Goal: Task Accomplishment & Management: Manage account settings

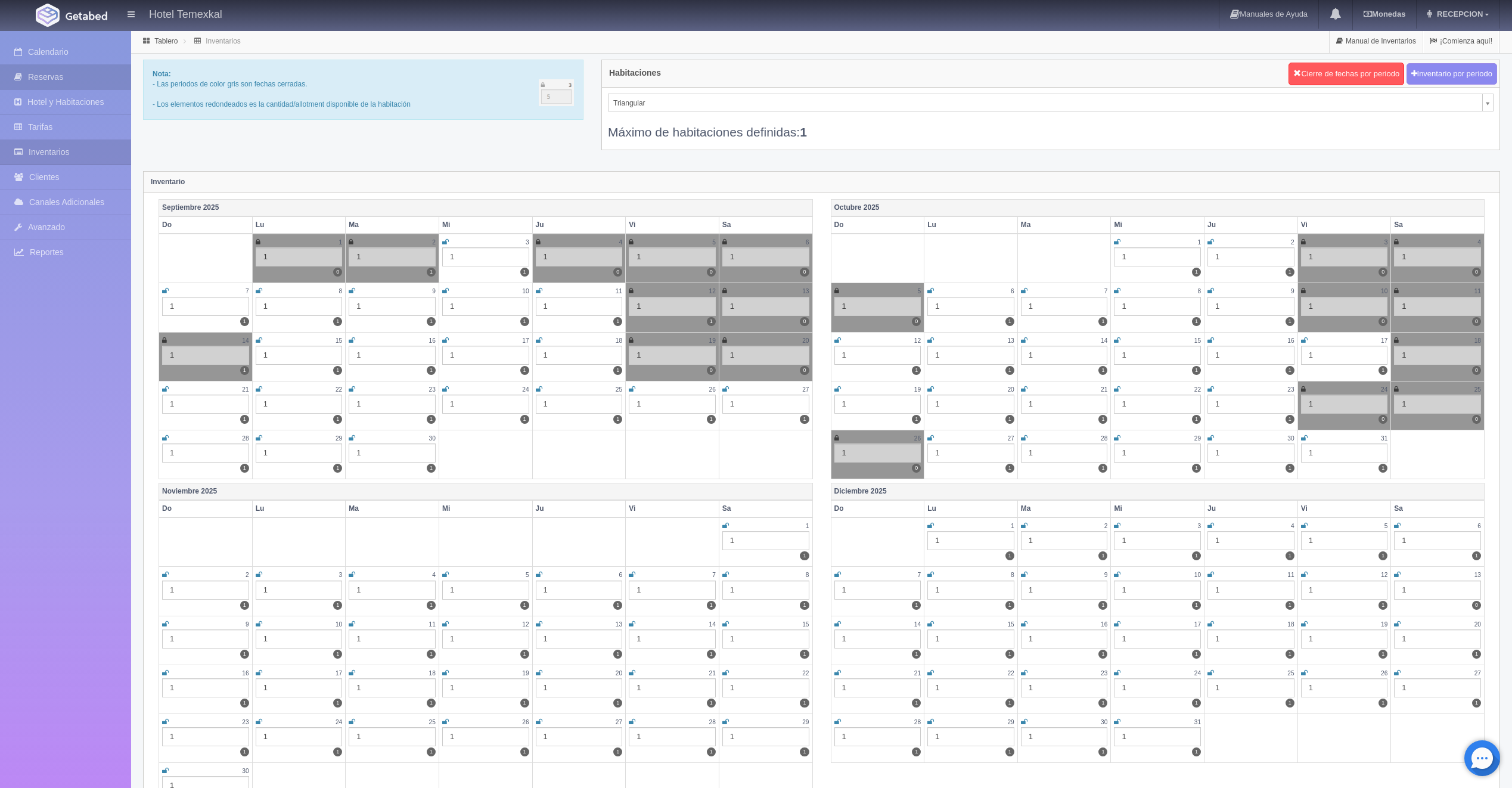
click at [60, 72] on link "Reservas" at bounding box center [65, 77] width 131 height 25
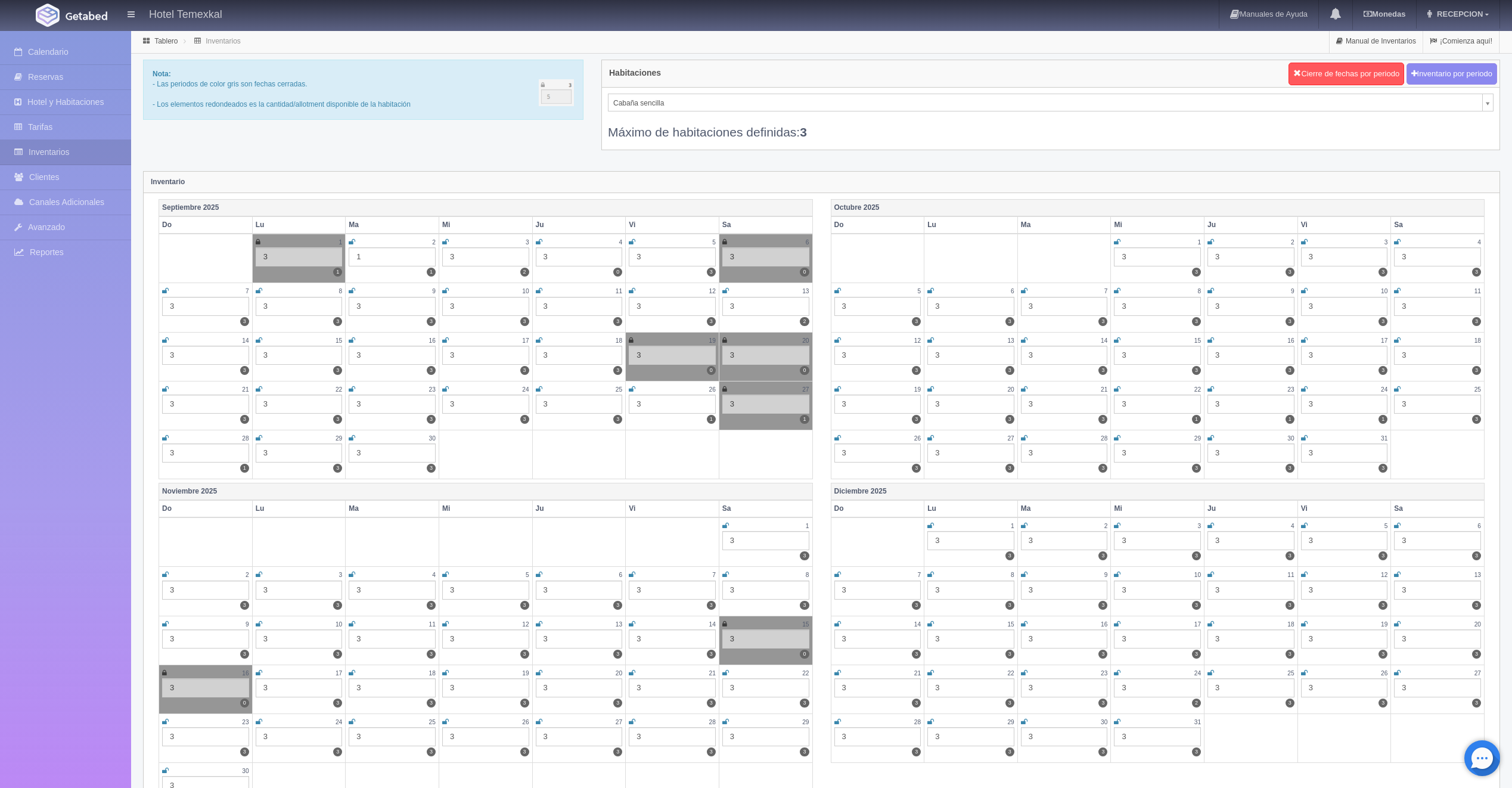
click at [352, 339] on icon at bounding box center [352, 340] width 7 height 8
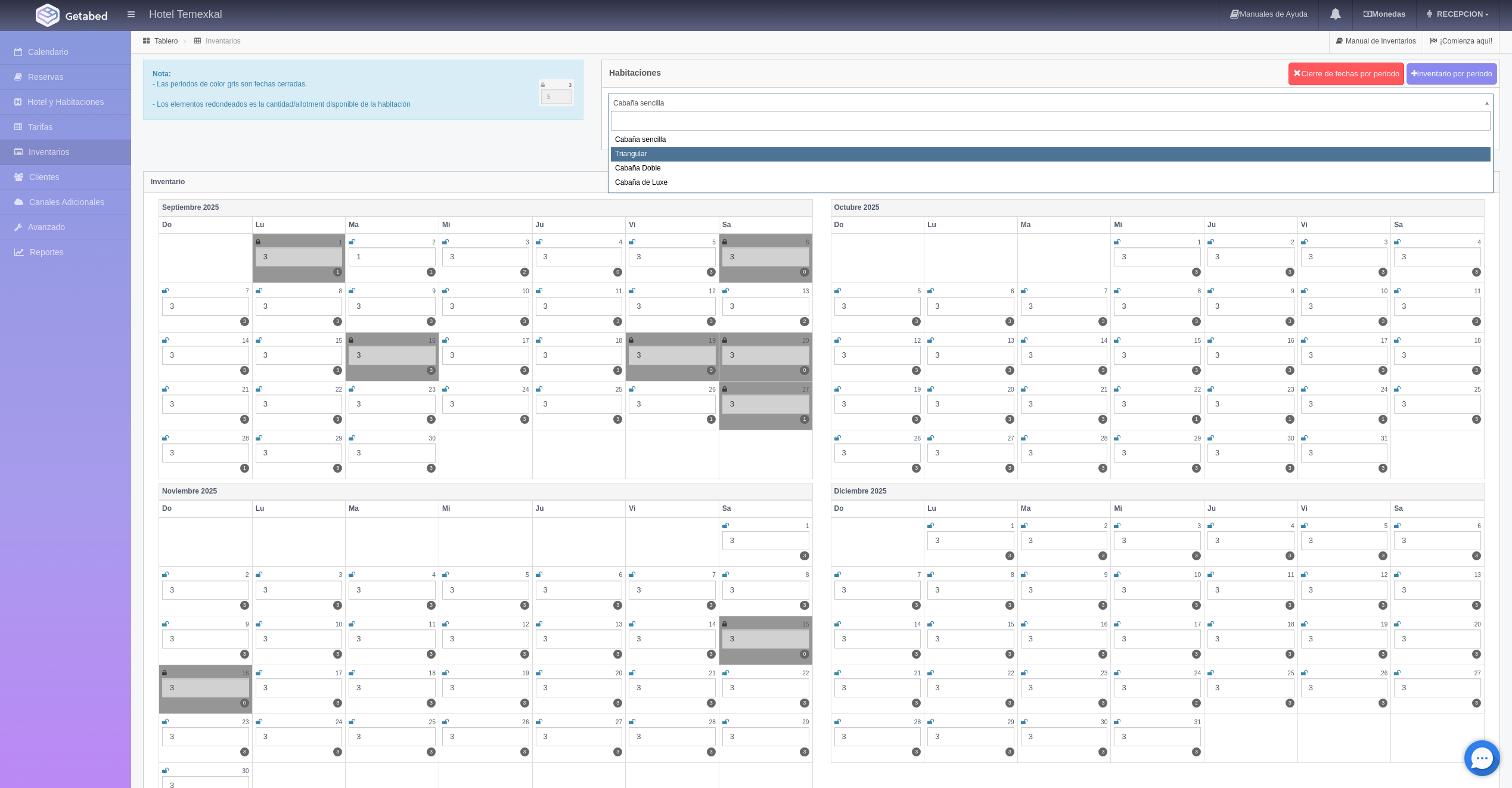
select select "2119"
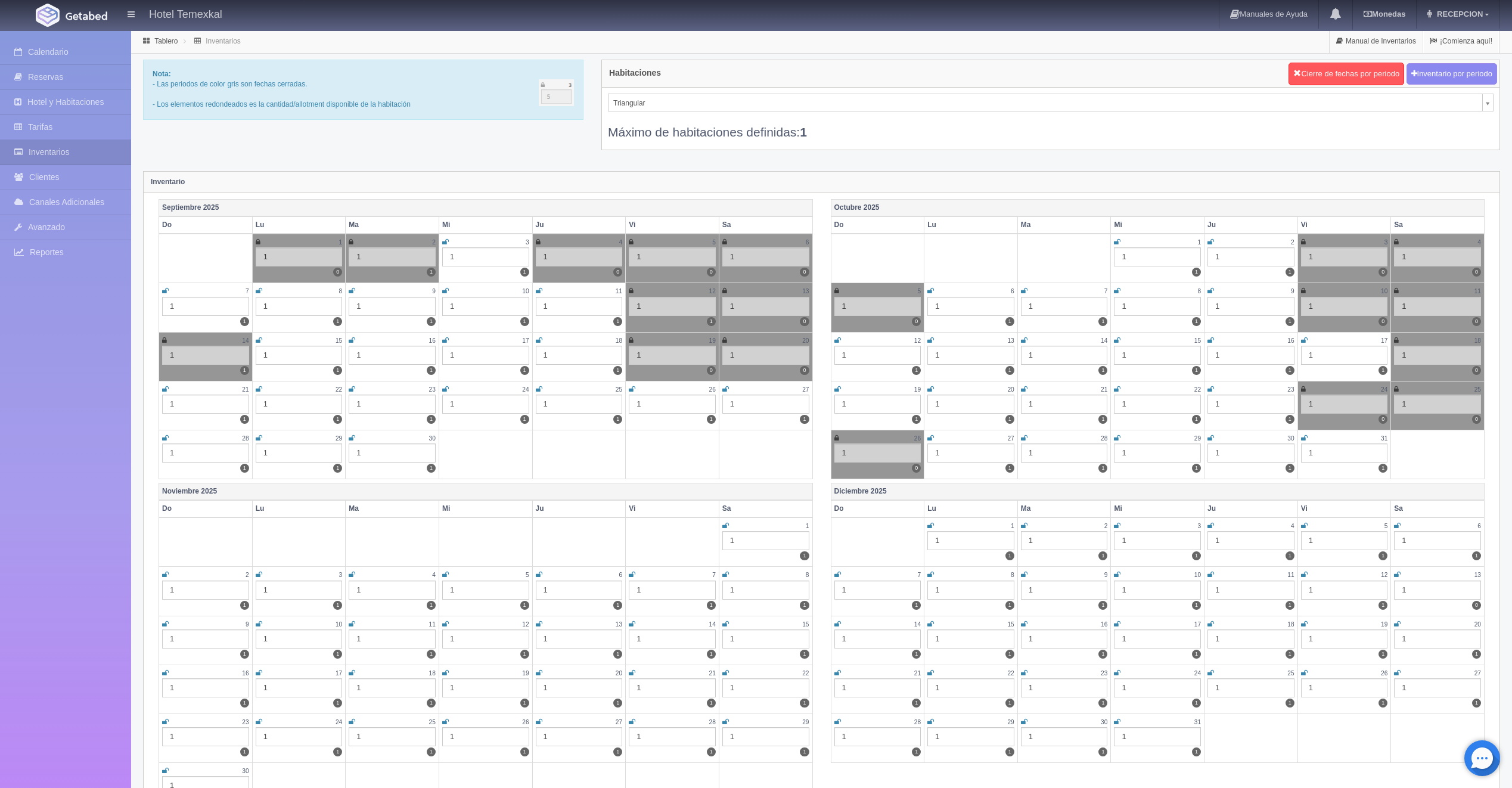
click at [354, 339] on icon at bounding box center [352, 340] width 7 height 8
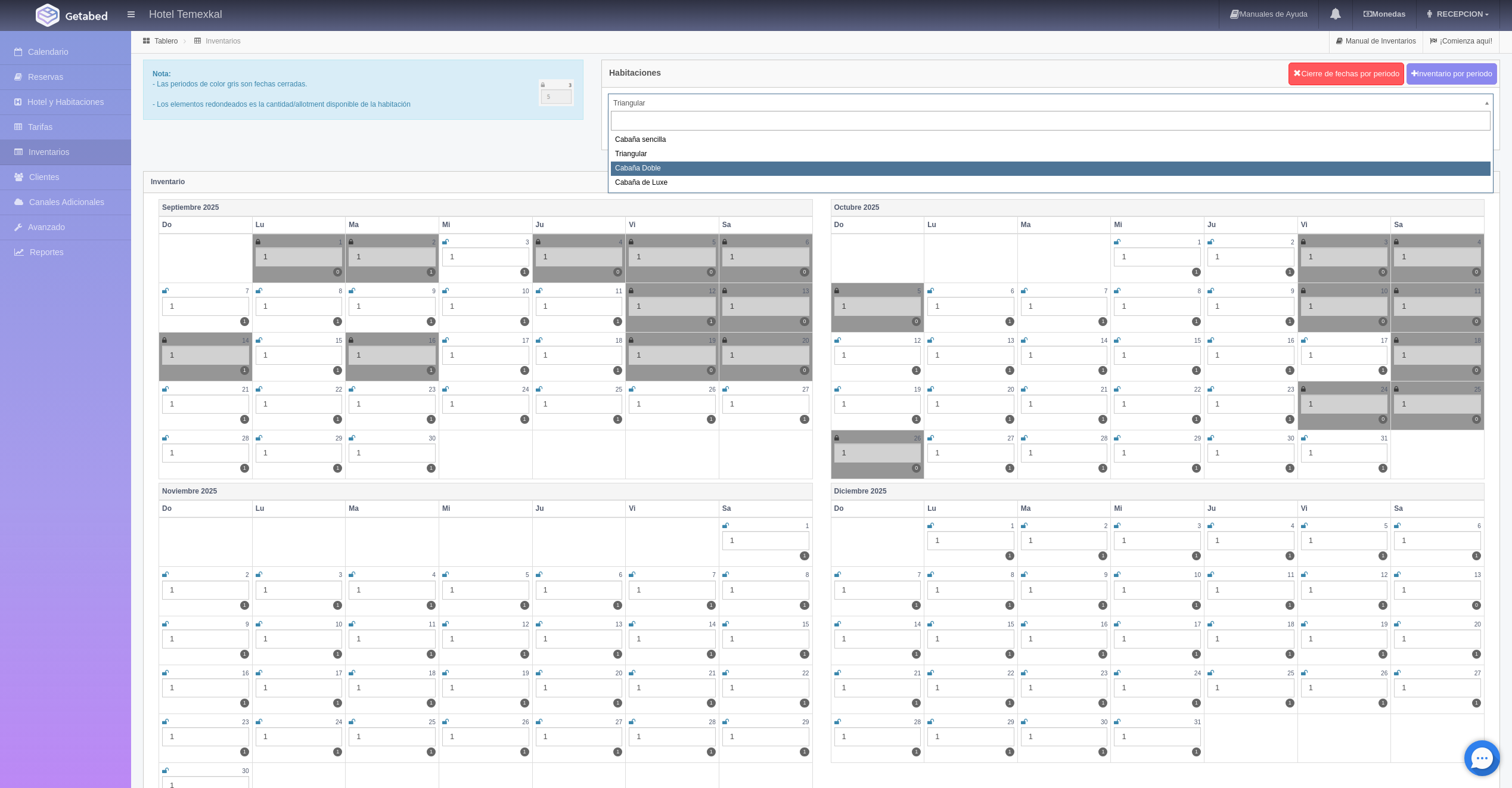
select select "2120"
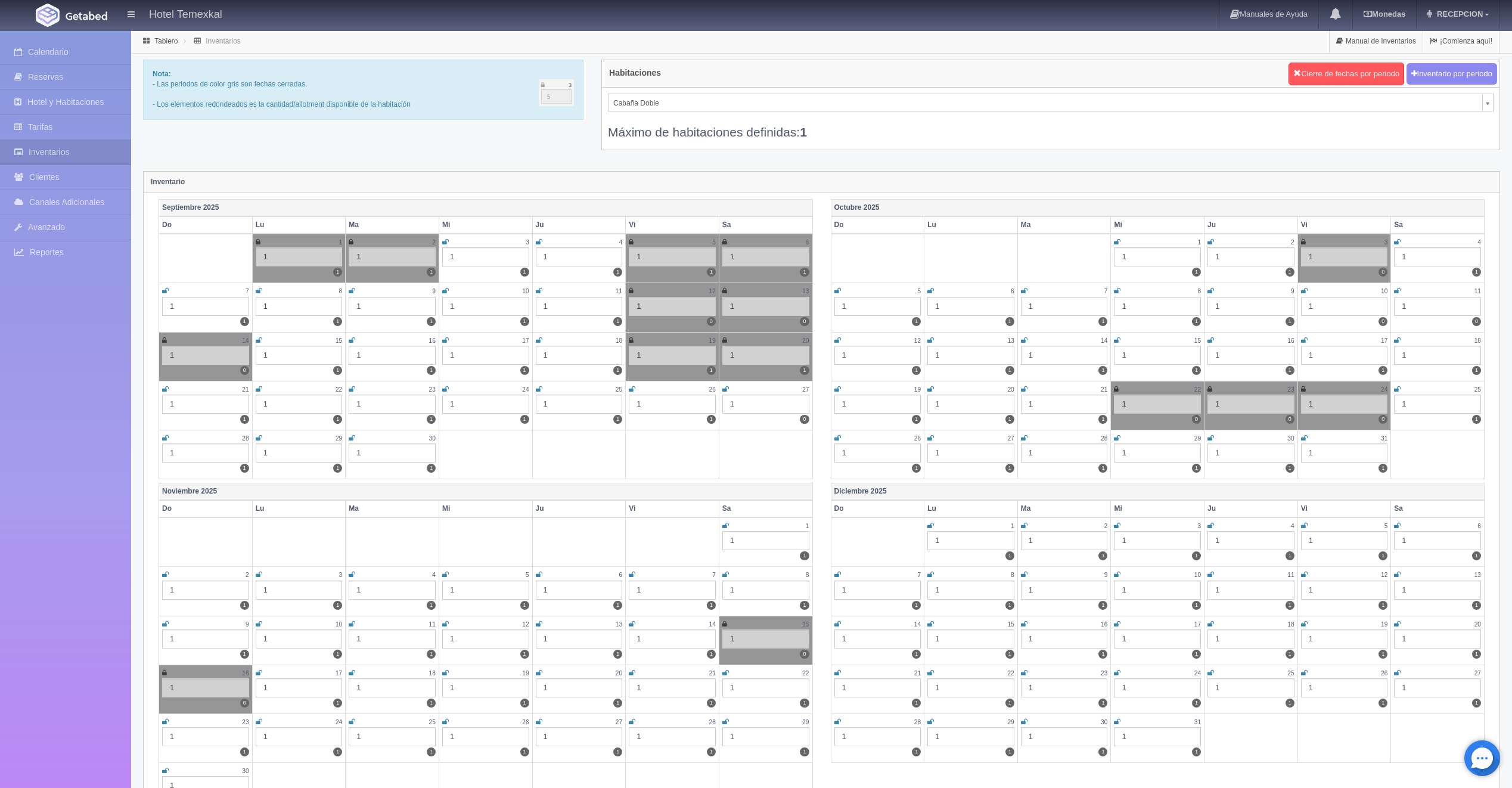
click at [351, 338] on icon at bounding box center [352, 340] width 7 height 8
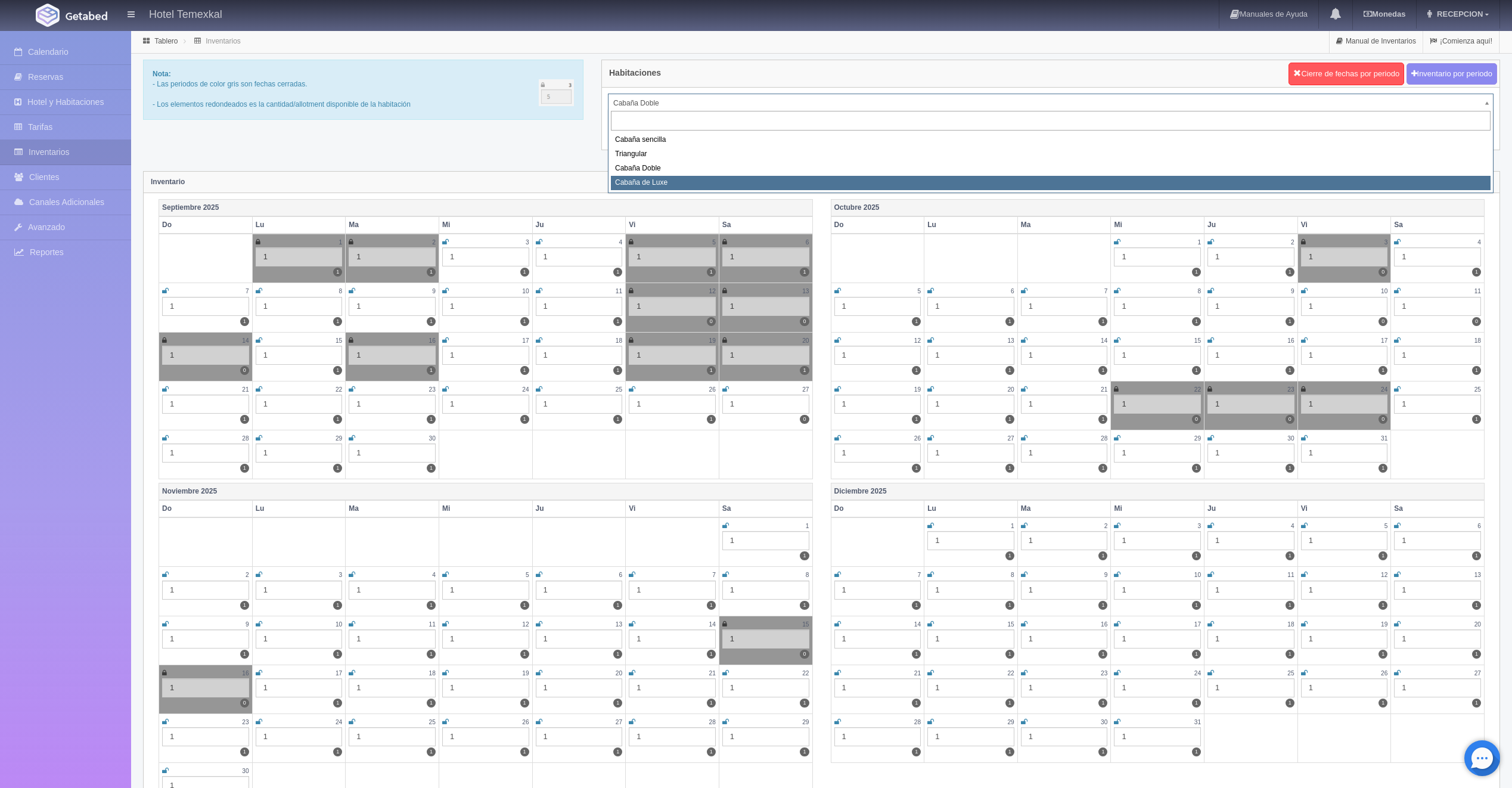
select select "2121"
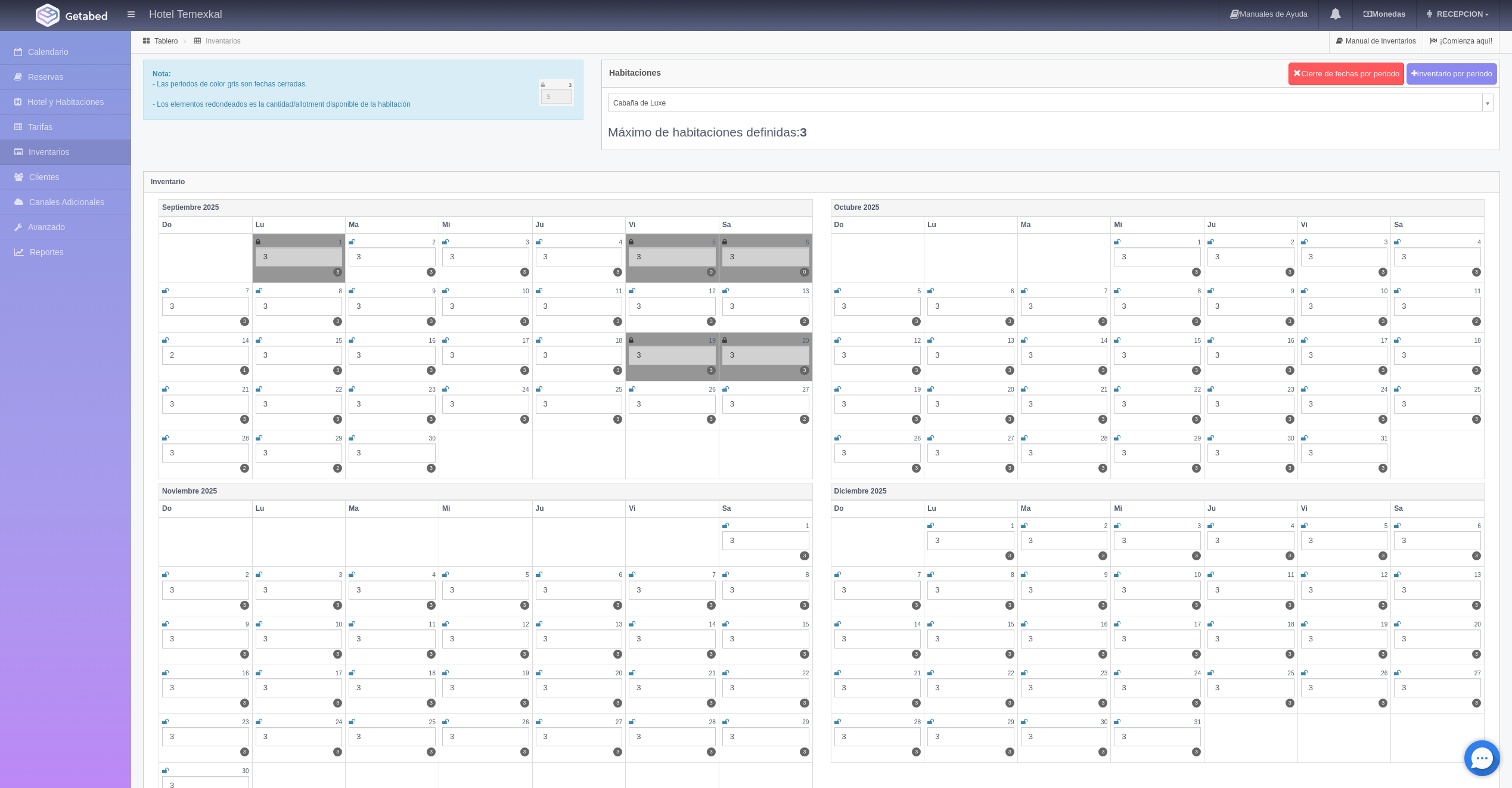
click at [353, 341] on icon at bounding box center [352, 340] width 7 height 8
click at [60, 55] on link "Calendario" at bounding box center [65, 52] width 131 height 25
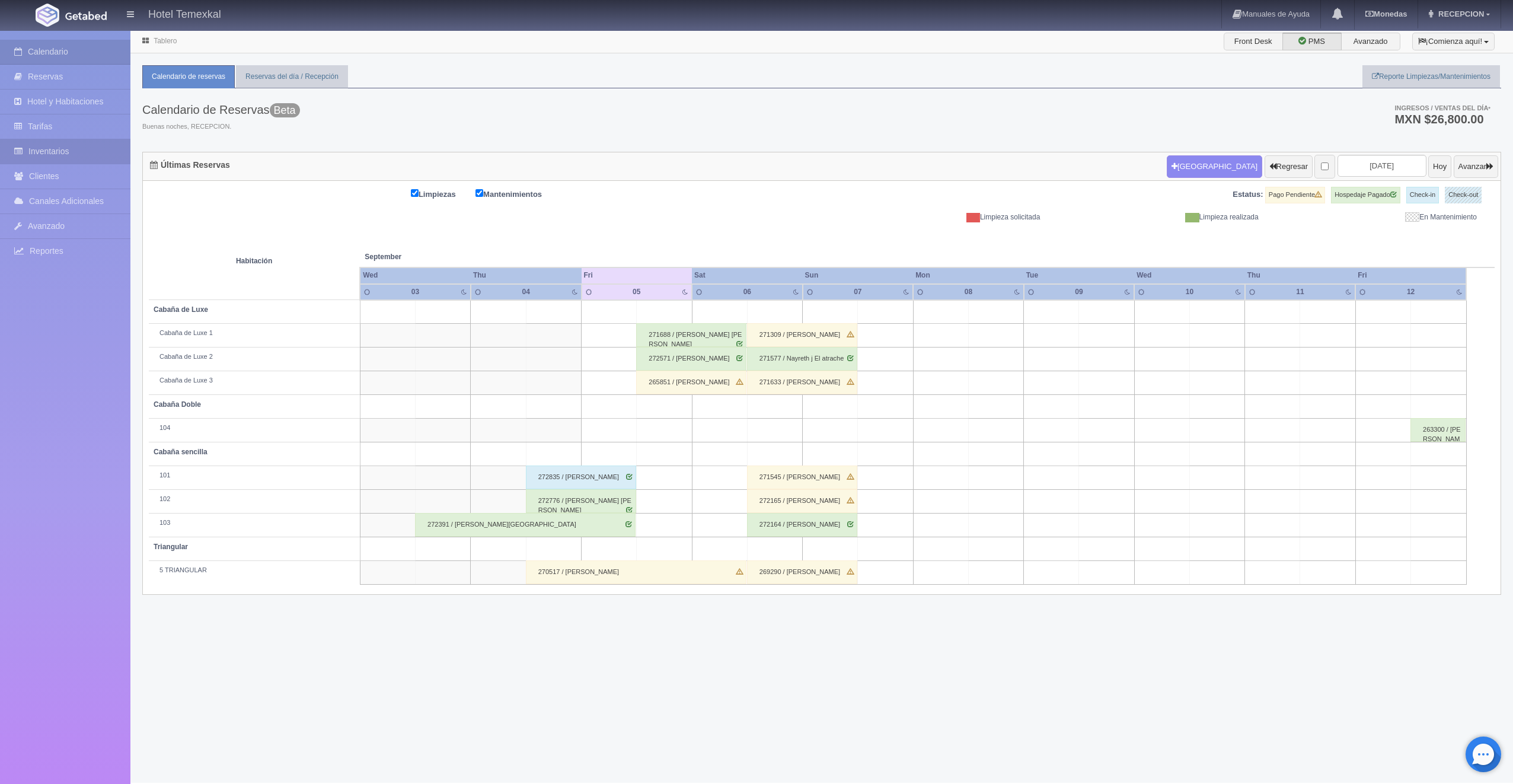
click at [60, 149] on link "Inventarios" at bounding box center [65, 151] width 131 height 24
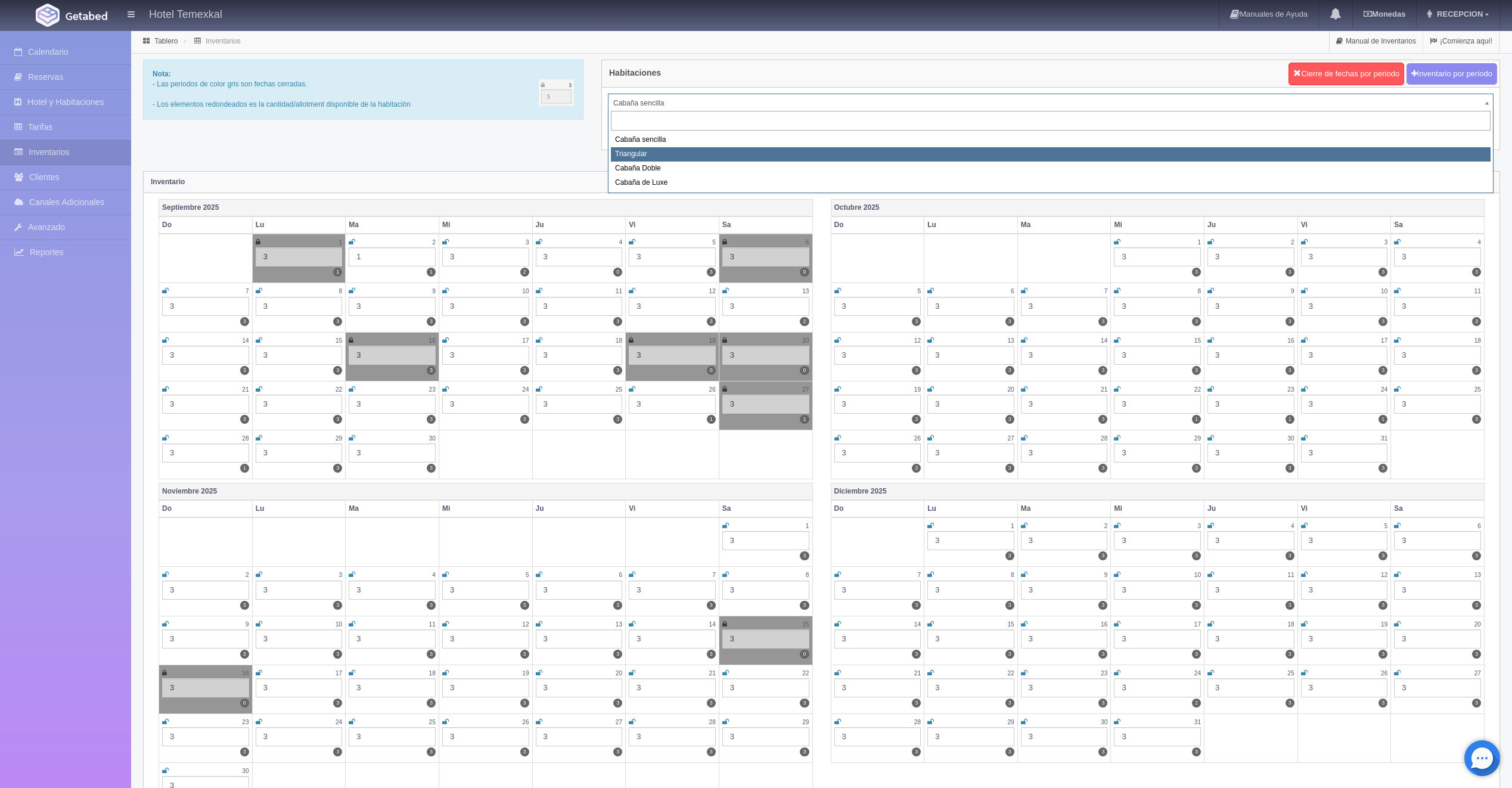
select select "2119"
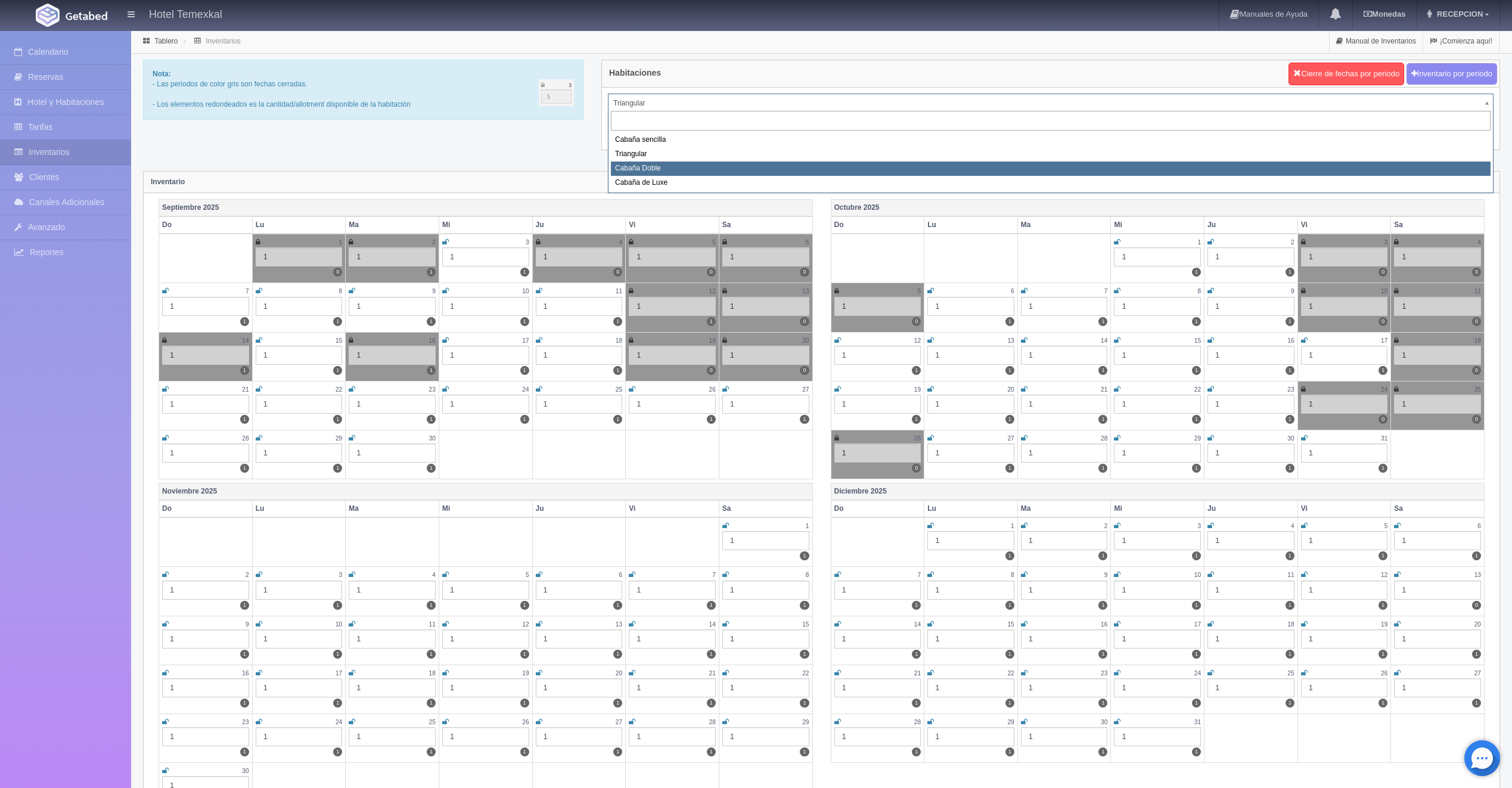
select select "2120"
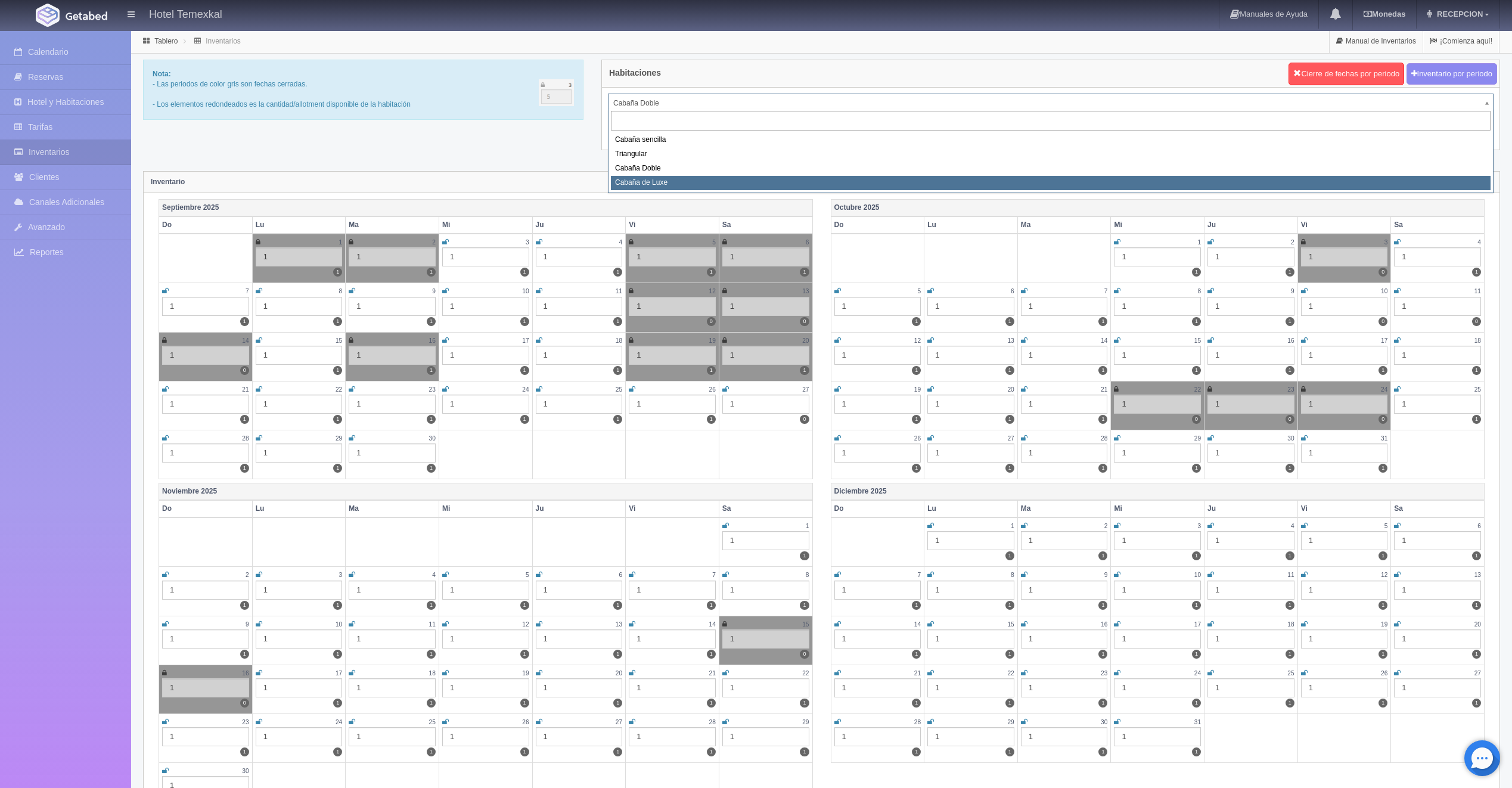
select select "2121"
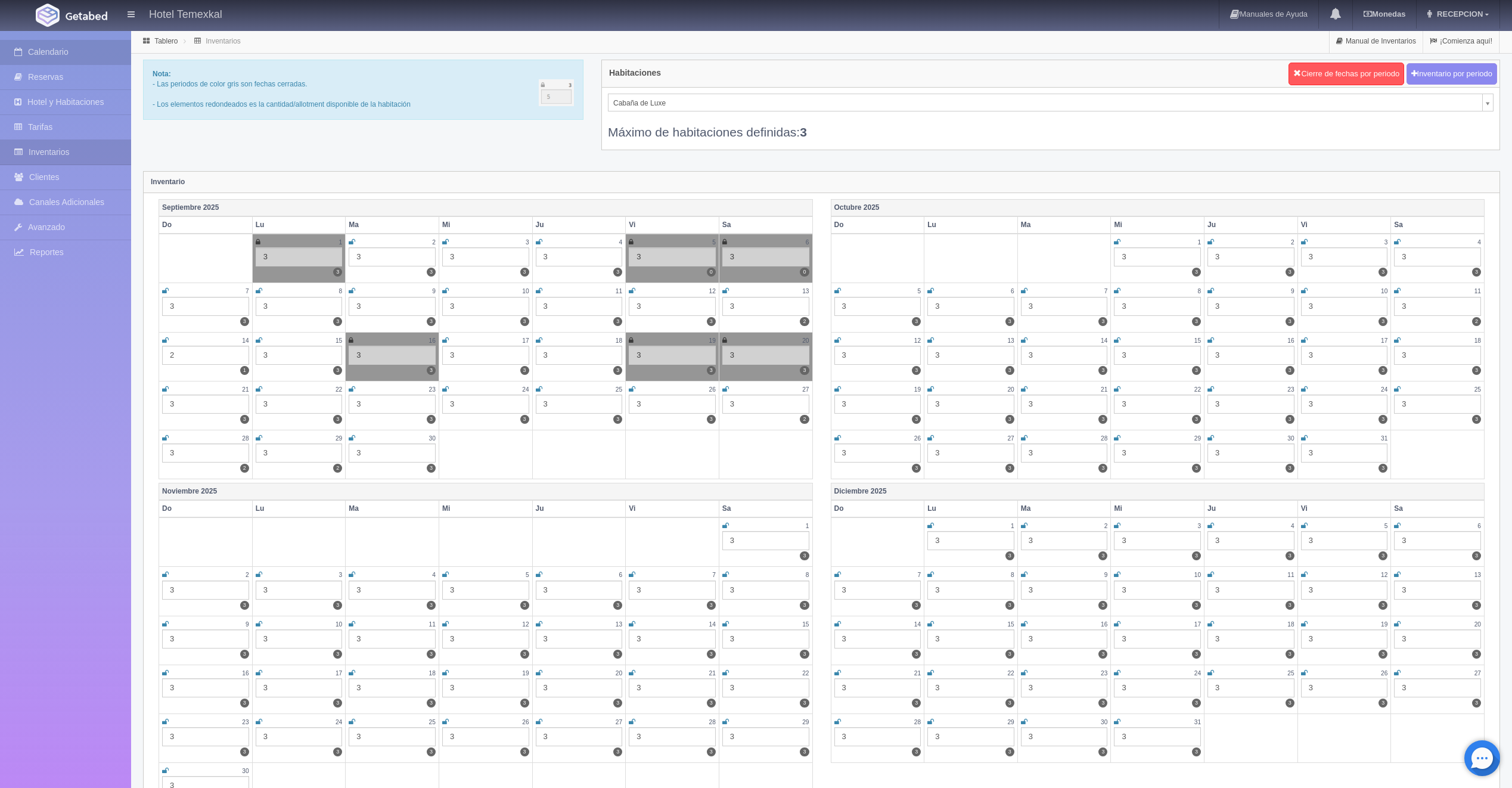
click at [66, 51] on link "Calendario" at bounding box center [65, 52] width 131 height 25
